Goal: Task Accomplishment & Management: Complete application form

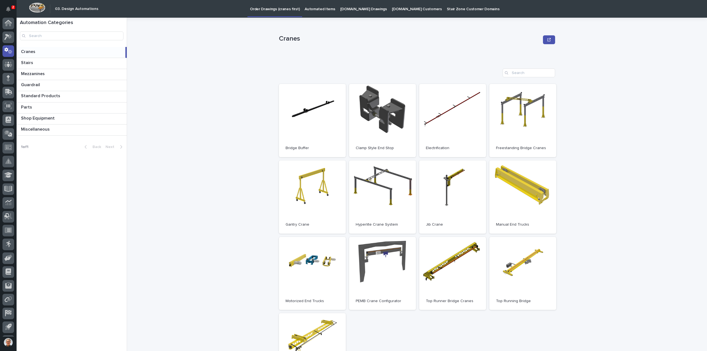
scroll to position [12, 0]
click at [8, 90] on div at bounding box center [8, 94] width 12 height 12
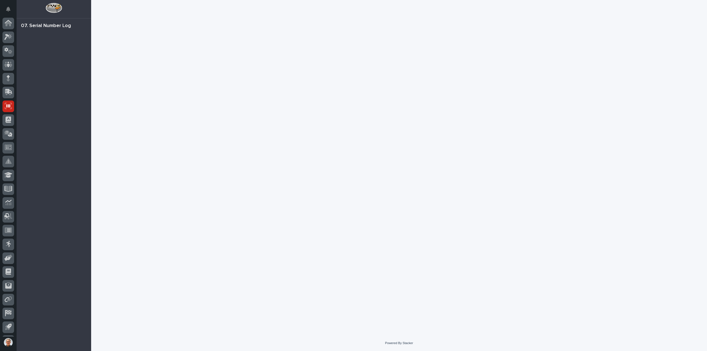
scroll to position [12, 0]
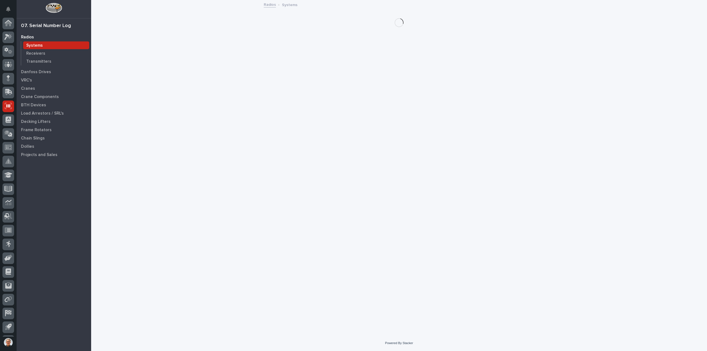
scroll to position [12, 0]
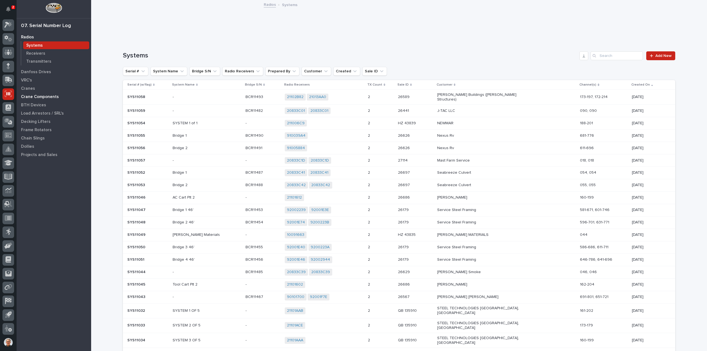
click at [29, 96] on p "Crane Components" at bounding box center [40, 96] width 38 height 5
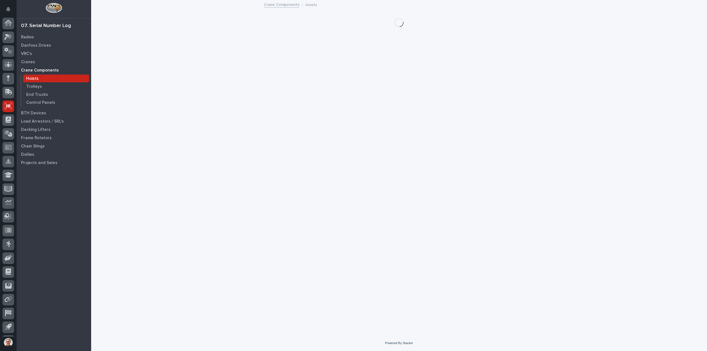
scroll to position [12, 0]
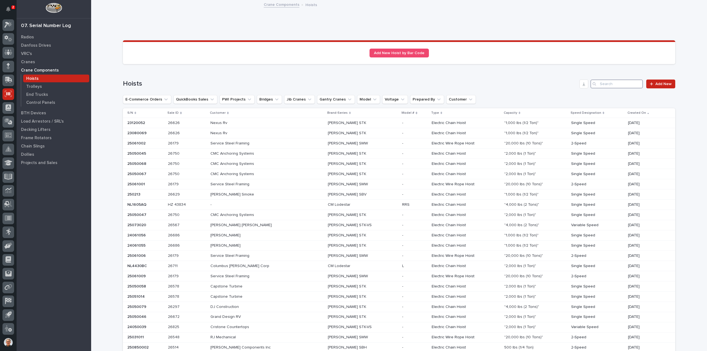
click at [608, 83] on input "Search" at bounding box center [616, 83] width 52 height 9
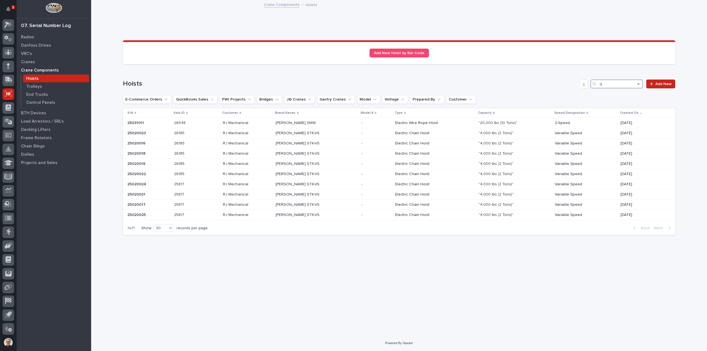
type input "rj"
click at [345, 296] on div "Loading... Saving… Loading... Saving… Sorry, there was an error saving your rec…" at bounding box center [399, 161] width 559 height 321
click at [8, 22] on icon at bounding box center [9, 24] width 6 height 6
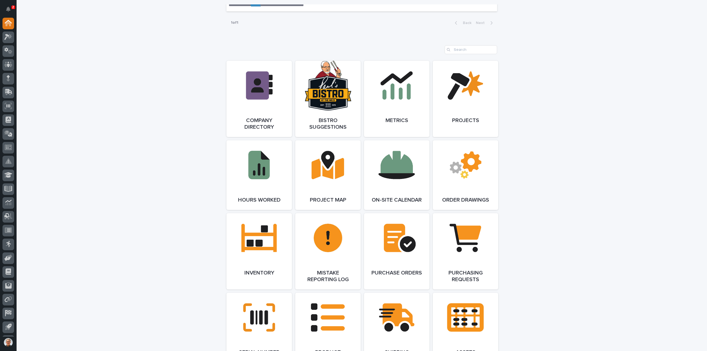
scroll to position [442, 0]
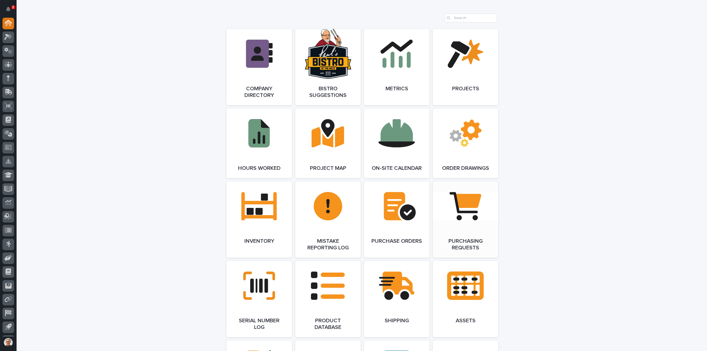
click at [468, 210] on link "Open Link" at bounding box center [464, 219] width 65 height 76
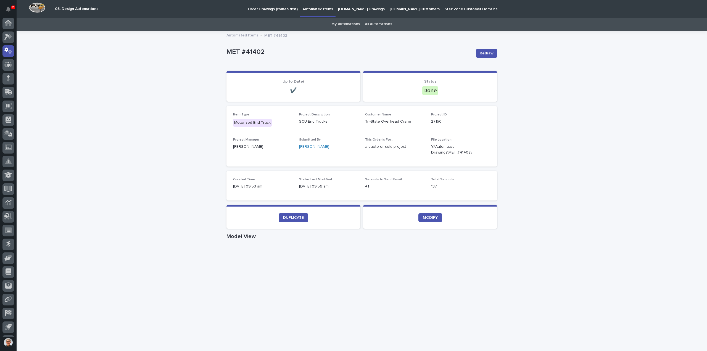
scroll to position [12, 0]
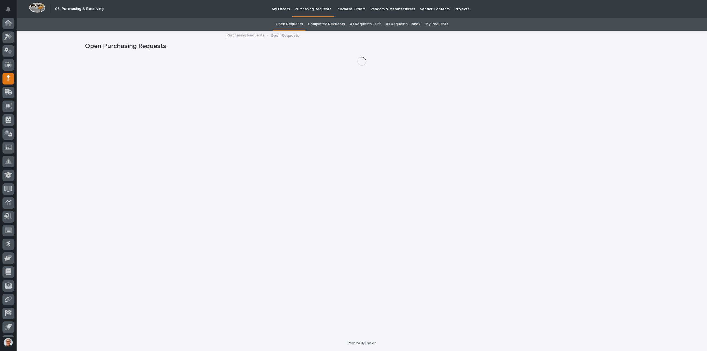
scroll to position [12, 0]
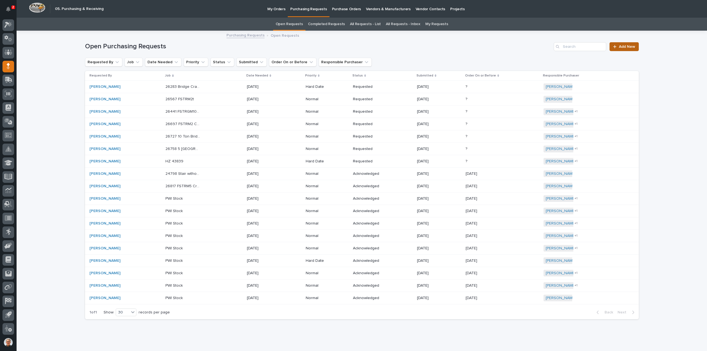
click at [623, 45] on span "Add New" at bounding box center [627, 47] width 16 height 4
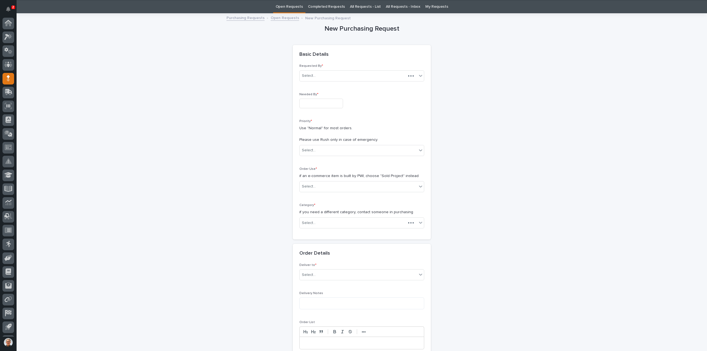
scroll to position [12, 0]
click at [304, 103] on input "text" at bounding box center [321, 103] width 44 height 10
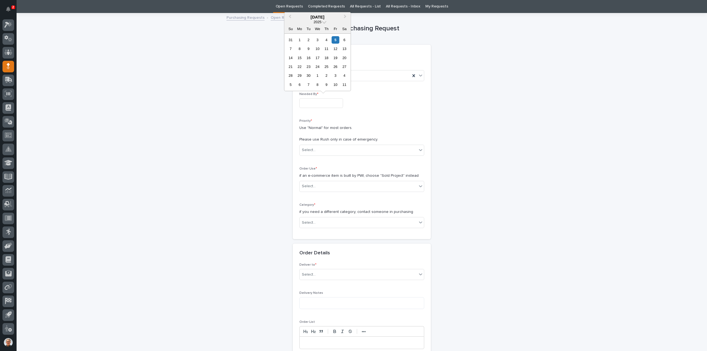
click at [308, 48] on div "9" at bounding box center [308, 48] width 7 height 7
type input "**********"
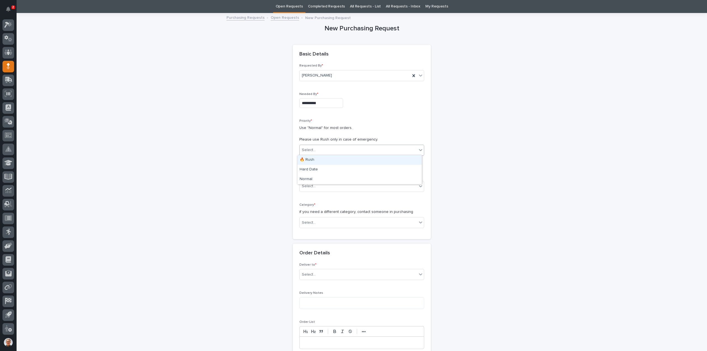
click at [312, 148] on div "Select..." at bounding box center [309, 150] width 14 height 6
click at [305, 178] on div "Normal" at bounding box center [359, 179] width 124 height 10
click at [307, 185] on div "Select..." at bounding box center [309, 186] width 14 height 6
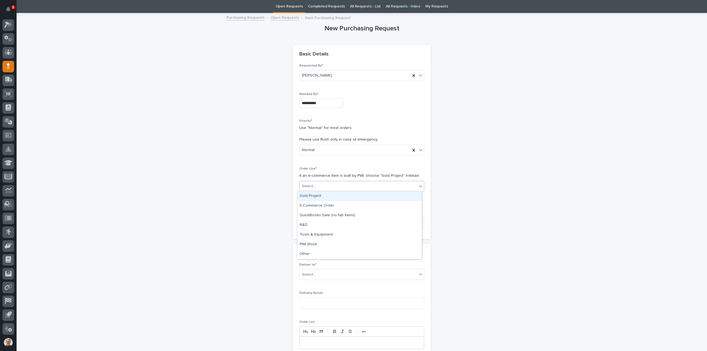
click at [308, 195] on div "Sold Project" at bounding box center [359, 196] width 124 height 10
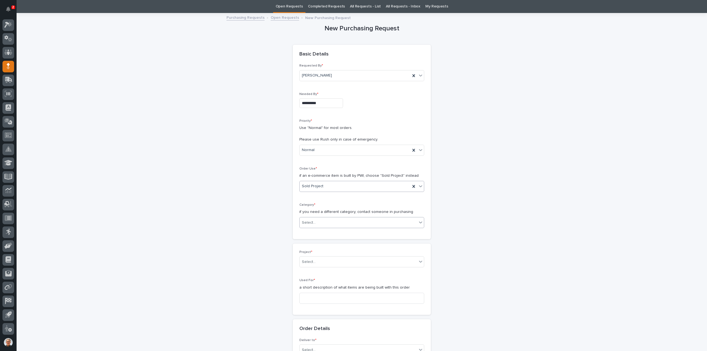
click at [307, 221] on div "Select..." at bounding box center [309, 223] width 14 height 6
click at [307, 251] on div "Hoists, Trolleys, and End Trucks" at bounding box center [359, 251] width 124 height 10
click at [307, 261] on div "Select..." at bounding box center [309, 262] width 14 height 6
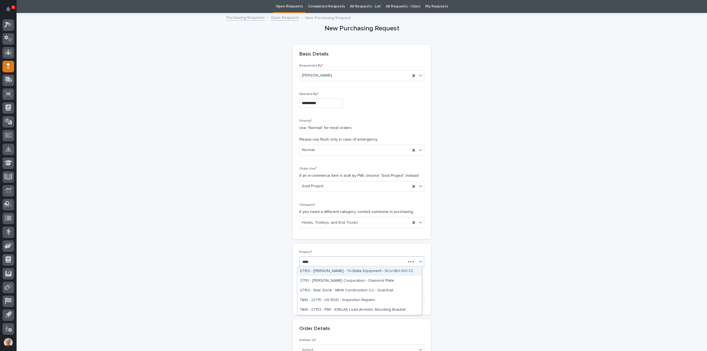
type input "*****"
click at [323, 270] on div "27150 - Starke - Tri-State Equipment - SCU-160-100-72" at bounding box center [359, 271] width 124 height 10
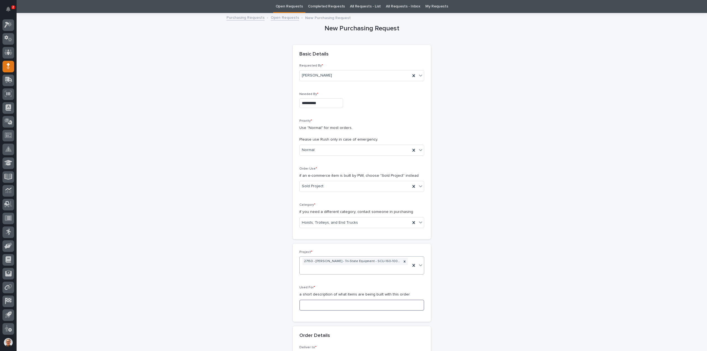
click at [311, 299] on input at bounding box center [361, 304] width 125 height 11
type input "E"
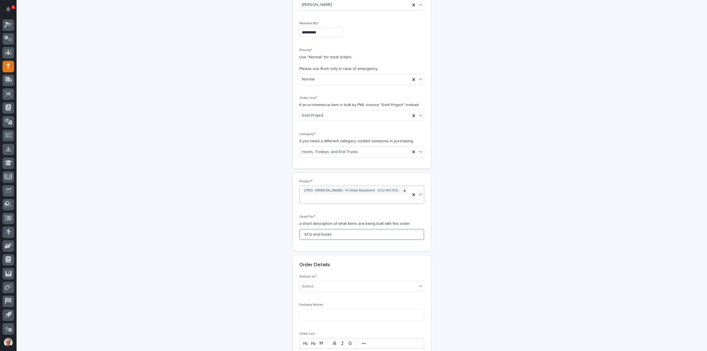
scroll to position [128, 0]
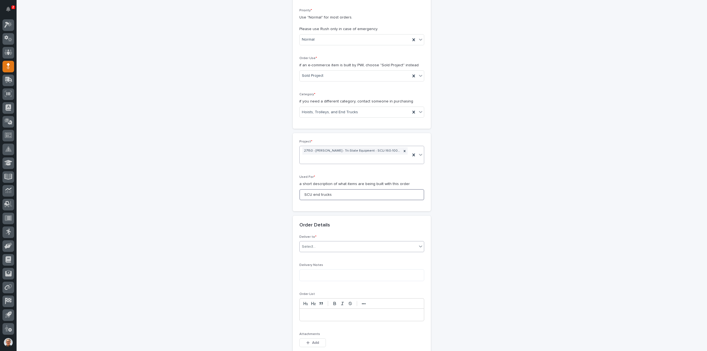
type input "SCU end trucks"
click at [313, 242] on div "Select..." at bounding box center [357, 246] width 117 height 9
click at [306, 248] on div "PWI" at bounding box center [359, 249] width 124 height 10
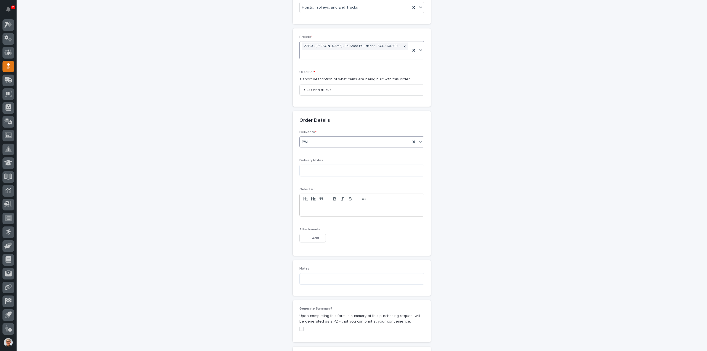
scroll to position [238, 0]
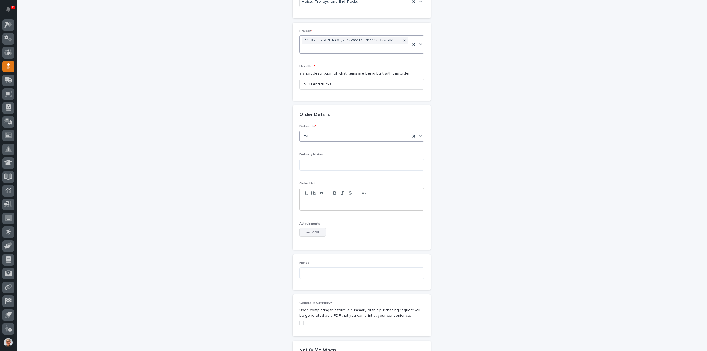
click at [315, 230] on span "Add" at bounding box center [315, 232] width 7 height 5
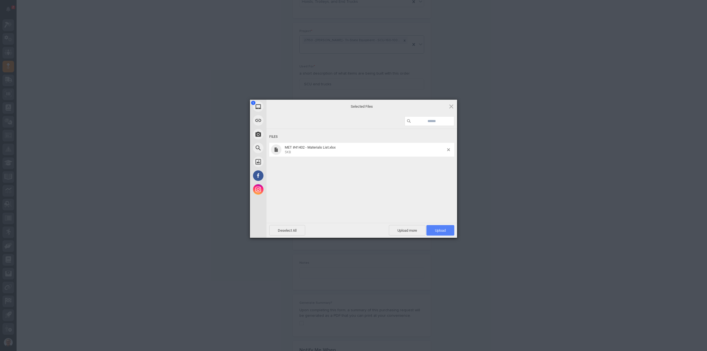
click at [440, 228] on span "Upload 1" at bounding box center [440, 230] width 11 height 4
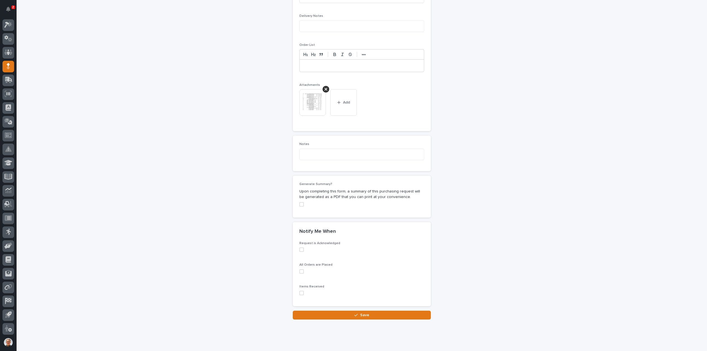
scroll to position [380, 0]
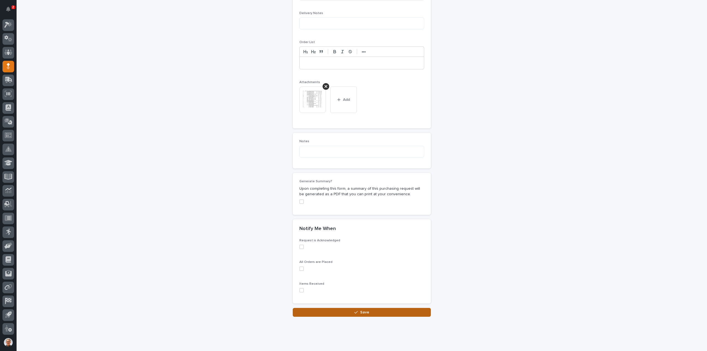
click at [363, 310] on span "Save" at bounding box center [364, 312] width 9 height 5
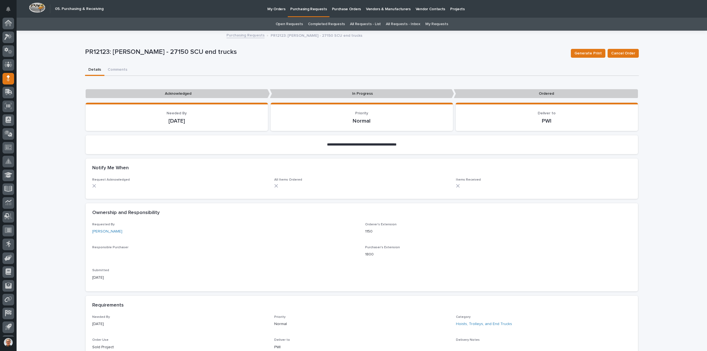
scroll to position [12, 0]
